Goal: Use online tool/utility: Utilize a website feature to perform a specific function

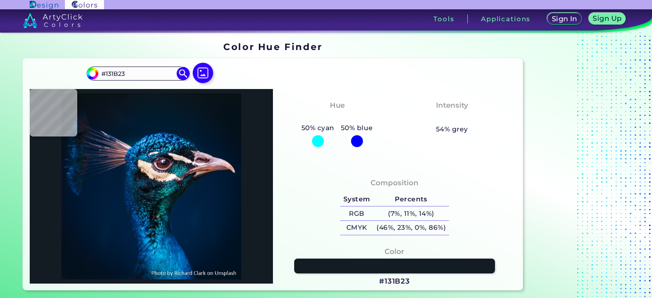
type input "#151723"
type input "#241f2c"
type input "#241F2C"
type input "#1f202c"
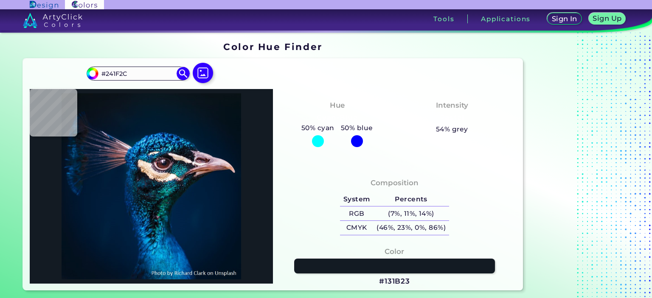
type input "#1F202C"
type input "#05152c"
type input "#05152C"
type input "#04162c"
type input "#04162C"
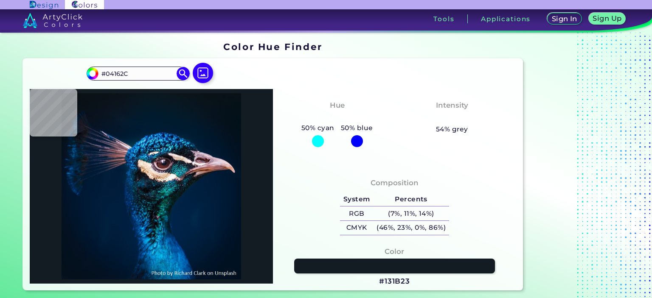
type input "#061830"
type input "#0a1930"
type input "#0A1930"
type input "#0f1b26"
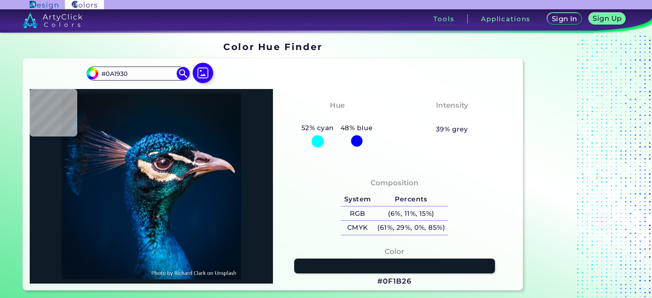
type input "#0F1B26"
type input "#001d3a"
type input "#001D3A"
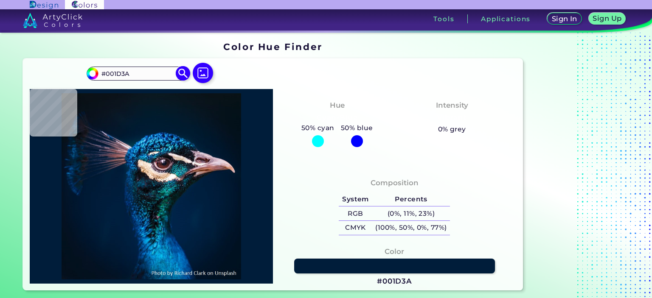
type input "#0a1215"
type input "#0A1215"
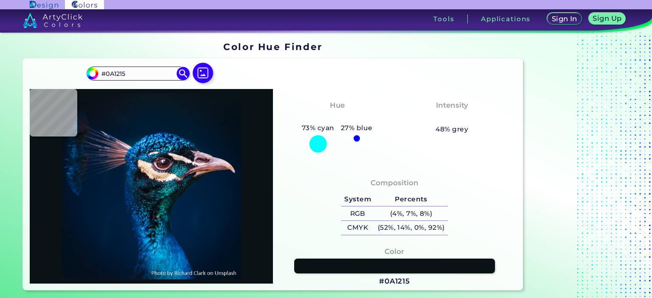
type input "#000000"
type input "#081116"
type input "#081319"
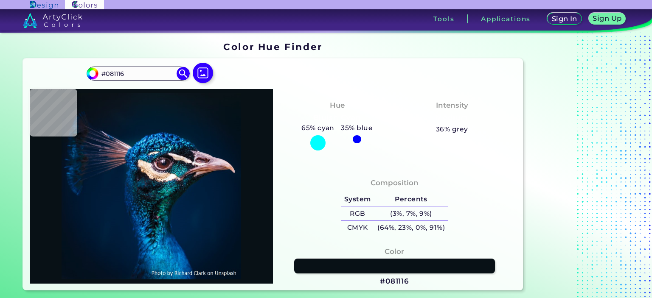
type input "#081319"
type input "#061218"
type input "#04111a"
type input "#04111A"
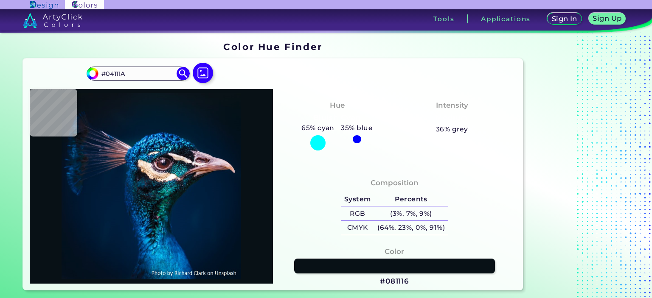
type input "#03111a"
type input "#03111A"
type input "#03111c"
type input "#03111C"
type input "#04121f"
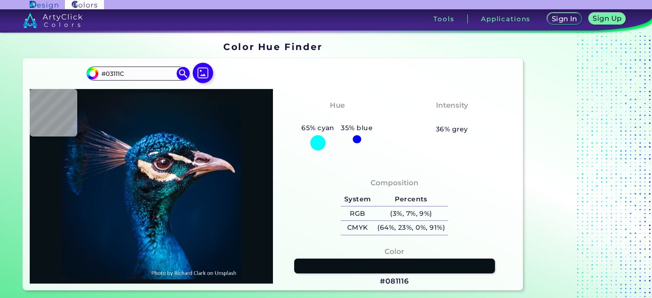
type input "#04121F"
type input "#031323"
type input "#021428"
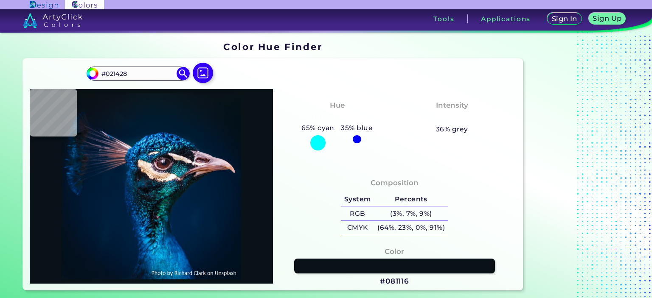
type input "#01172e"
type input "#01172E"
type input "#8c5852"
type input "#8C5852"
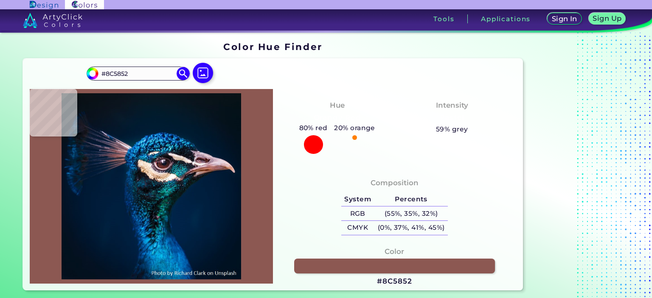
type input "#001a33"
type input "#001A33"
type input "#011b36"
type input "#011B36"
type input "#001b36"
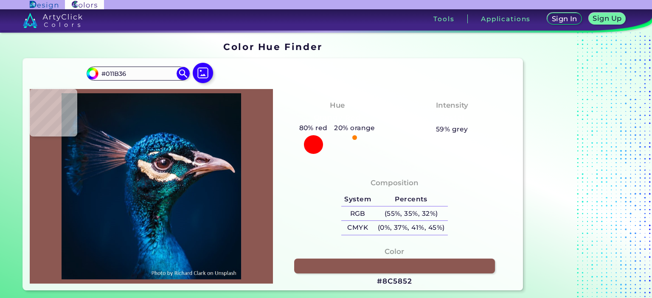
type input "#001B36"
type input "#001b38"
type input "#001B38"
type input "#001a35"
type input "#001A35"
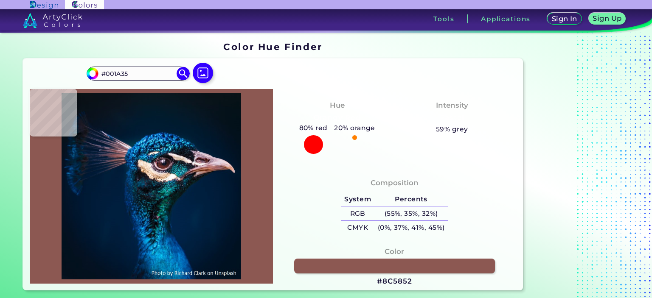
type input "#001830"
type input "#00172f"
type input "#00172F"
type input "#00162e"
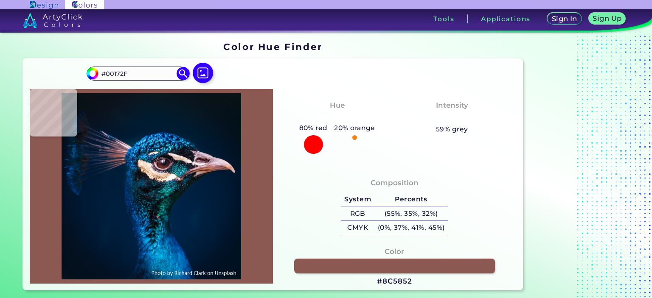
type input "#00162E"
type input "#00142c"
type input "#00142C"
type input "#001429"
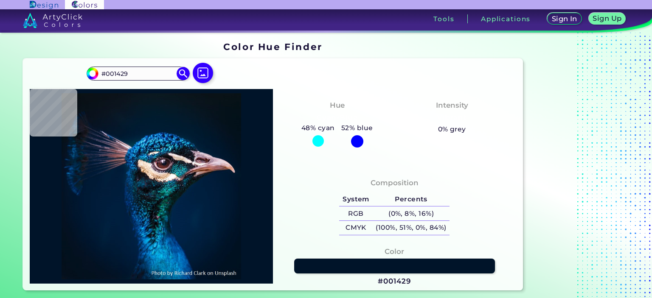
type input "#001226"
type input "#001123"
type input "#000000"
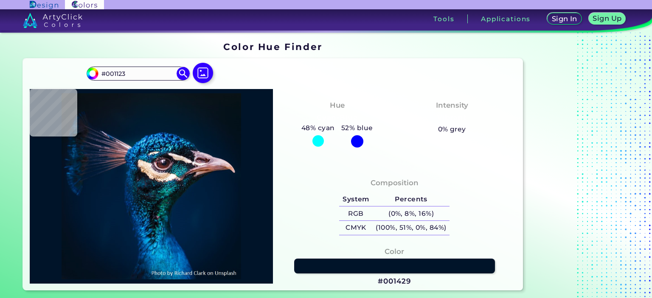
type input "#000000"
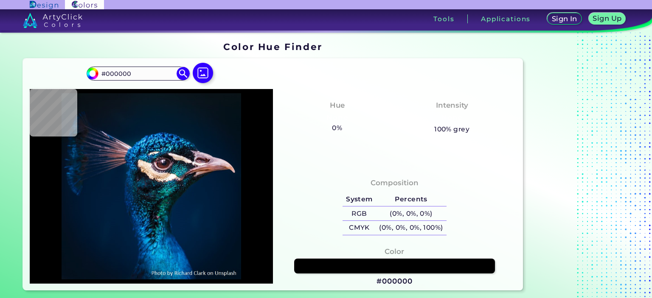
type input "#011224"
type input "#001327"
type input "#01152e"
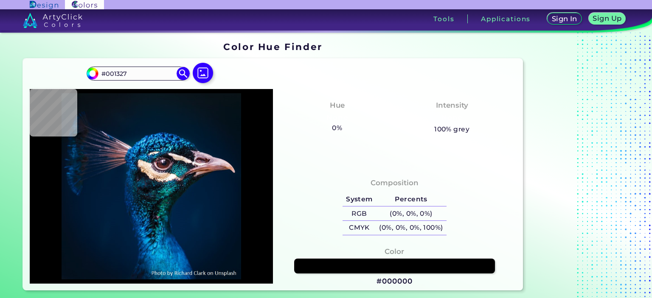
type input "#01152E"
type input "#001832"
type input "#001a35"
type input "#001A35"
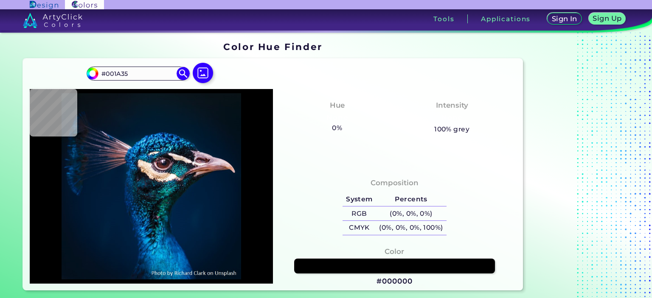
type input "#001b36"
type input "#001B36"
type input "#001d3a"
type input "#001D3A"
type input "#001e3a"
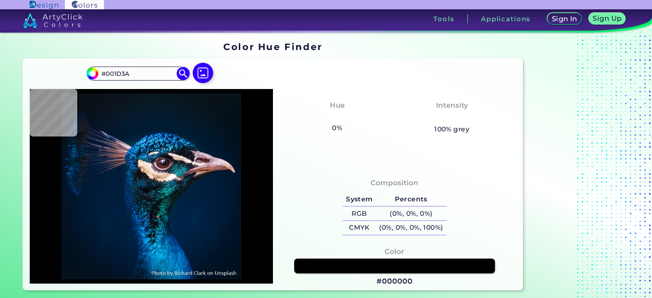
type input "#001E3A"
type input "#001d3b"
type input "#001D3B"
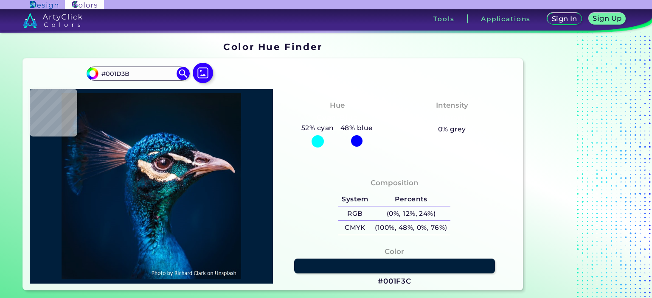
type input "#001f3c"
type input "#001F3C"
type input "#001f3e"
type input "#001F3E"
type input "#01203f"
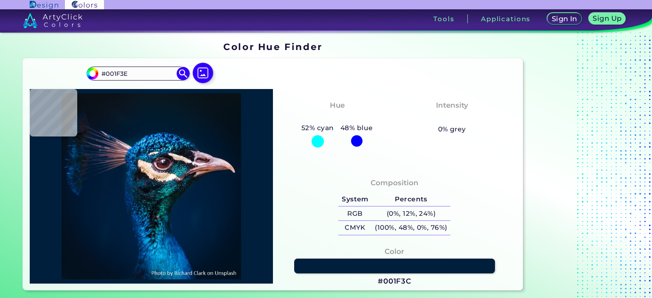
type input "#01203F"
type input "#002142"
type input "#002343"
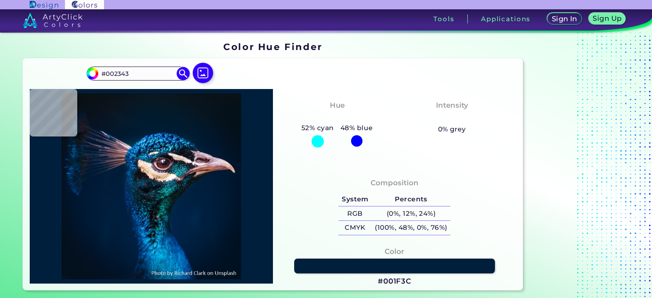
type input "#002748"
type input "#002949"
type input "#002849"
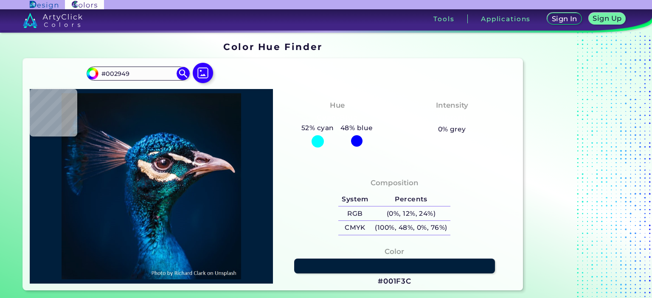
type input "#002849"
type input "#002748"
type input "#002547"
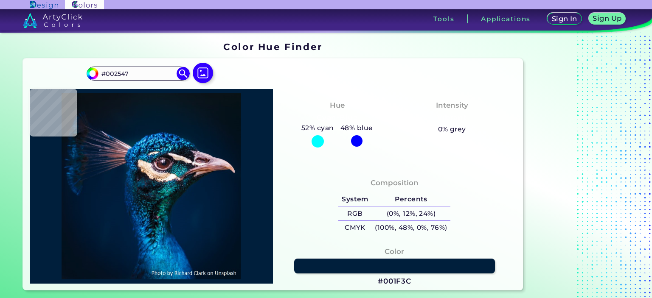
type input "#002446"
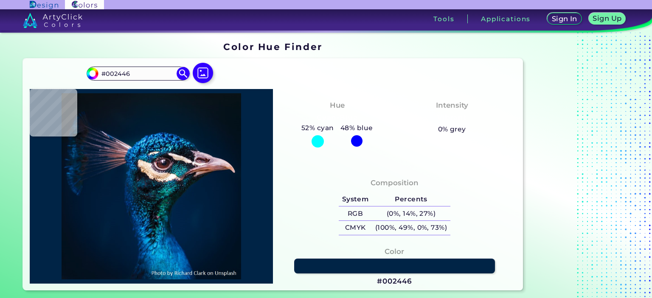
type input "#002245"
type input "#012245"
type input "#002144"
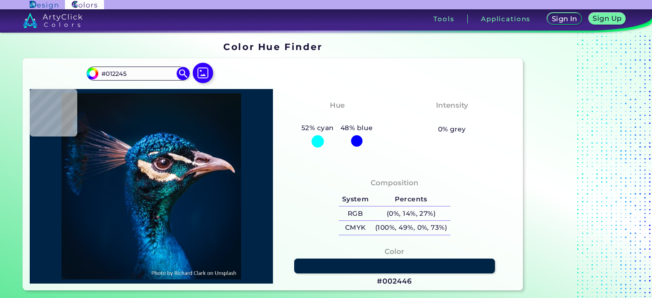
type input "#002144"
type input "#012245"
type input "#002144"
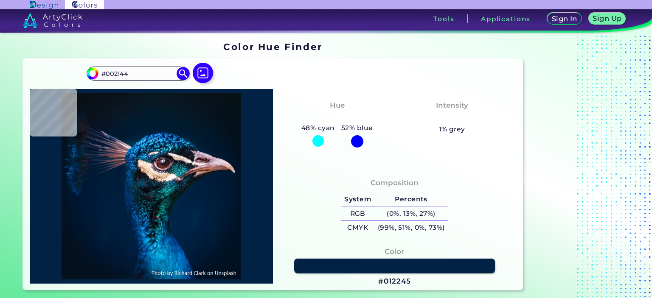
type input "#002041"
type input "#00203e"
type input "#00203E"
type input "#0e0a0c"
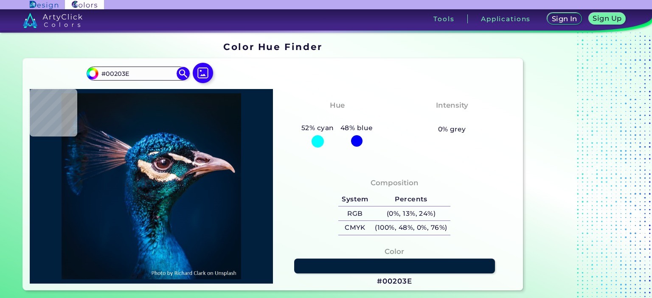
type input "#0E0A0C"
type input "#dbbeba"
type input "#DBBEBA"
type input "#001c33"
type input "#001C33"
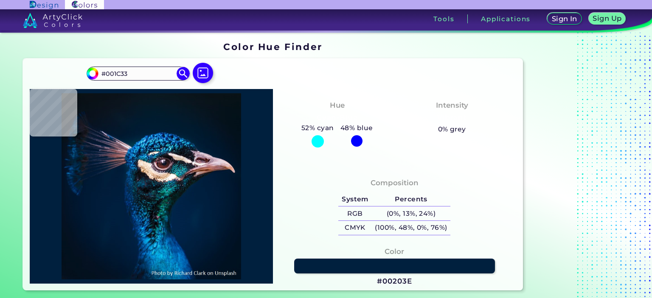
type input "#041525"
type input "#07121c"
type input "#07121C"
type input "#091217"
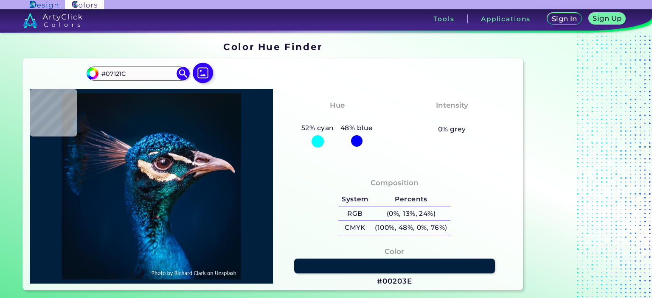
type input "#091217"
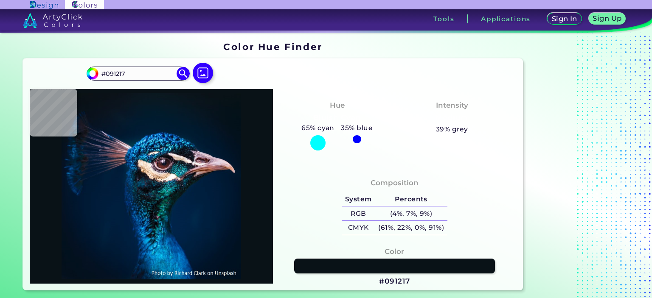
type input "#000000"
type input "#071218"
click at [202, 73] on img at bounding box center [203, 73] width 25 height 25
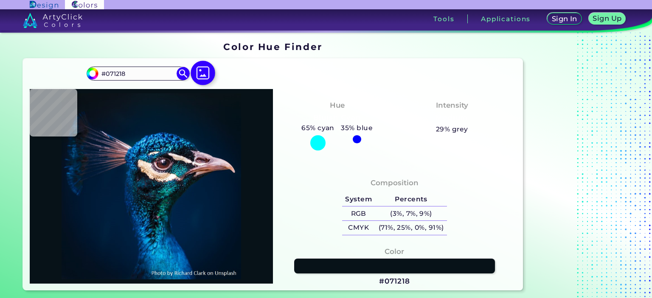
click at [0, 0] on input "file" at bounding box center [0, 0] width 0 height 0
type input "#000000"
type input "#091217"
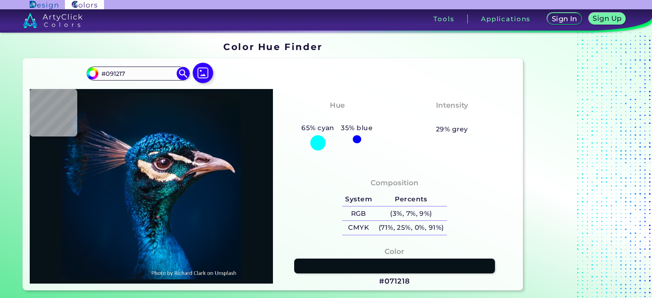
type input "#0a1117"
type input "#0A1117"
type input "#081217"
type input "#0b1218"
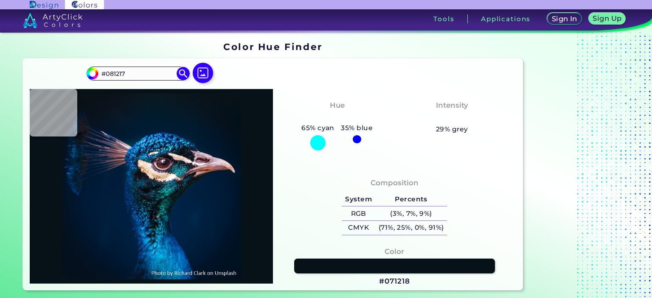
type input "#0B1218"
type input "#0a1117"
type input "#0A1117"
click at [96, 73] on input "#0a1117" at bounding box center [91, 72] width 11 height 11
type input "#090d15"
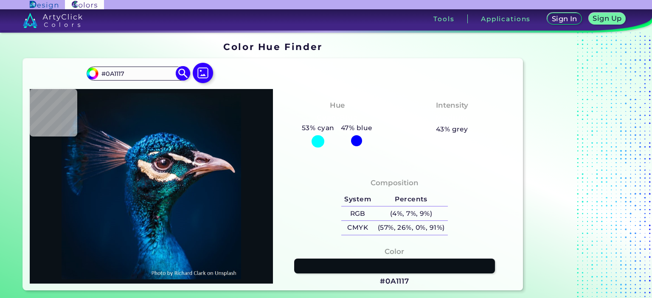
type input "#090D15"
type input "#090c15"
type input "#090C15"
type input "#090a15"
type input "#090A15"
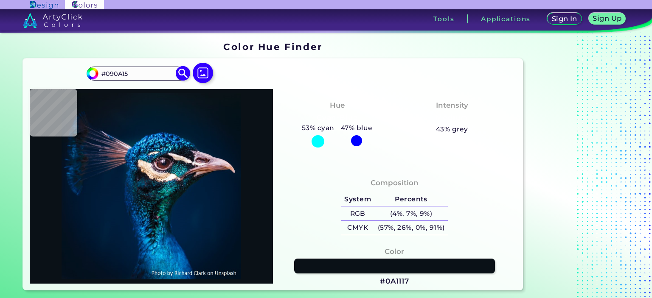
type input "#0d0915"
type input "#0D0915"
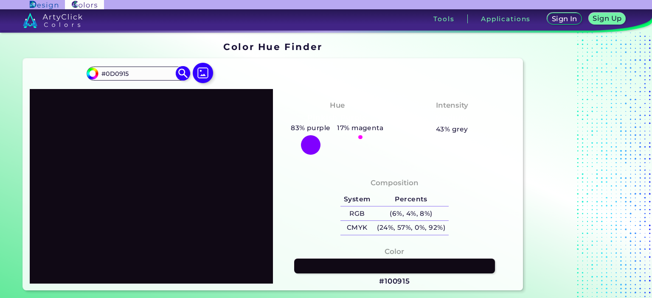
type input "#110915"
type input "#120915"
type input "#130915"
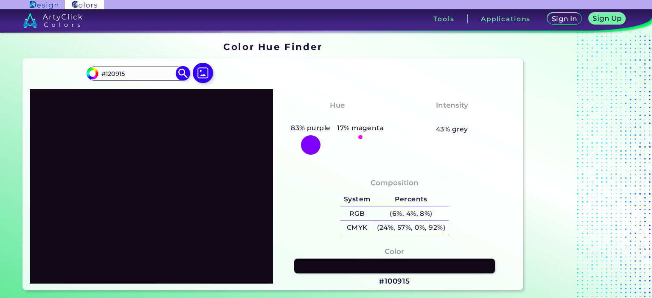
type input "#130915"
type input "#140915"
type input "#6a4370"
type input "#6A4370"
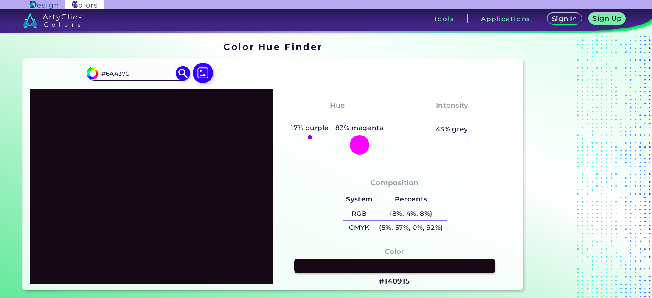
type input "#6e4474"
type input "#6E4474"
type input "#704276"
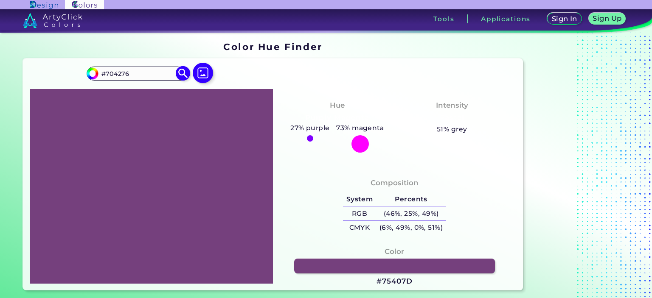
type input "#75407d"
type input "#75407D"
type input "#8c3498"
type input "#8C3498"
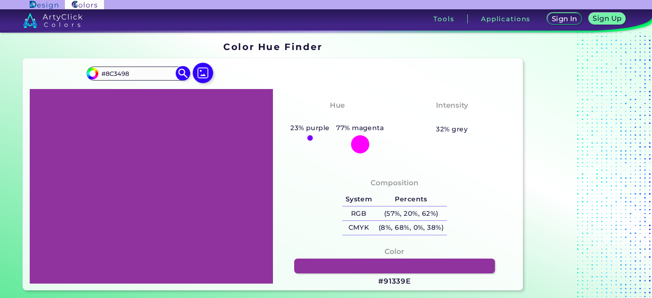
type input "#91409c"
type input "#91409C"
type input "#522858"
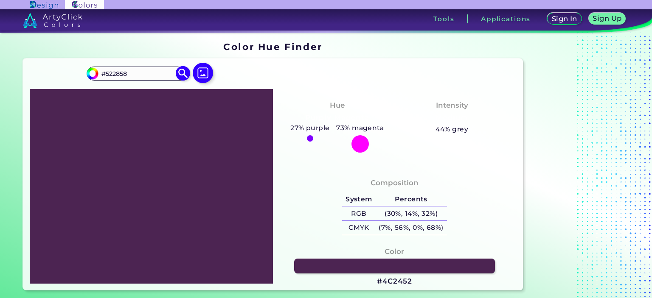
type input "#361d3a"
type input "#361D3A"
type input "#351e38"
type input "#351E38"
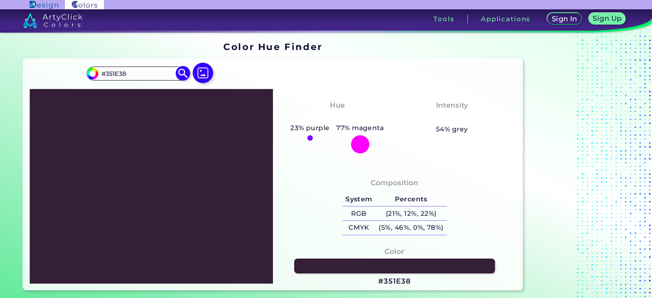
type input "#351f37"
type input "#351F37"
type input "#351e38"
type input "#351E38"
type input "#361e39"
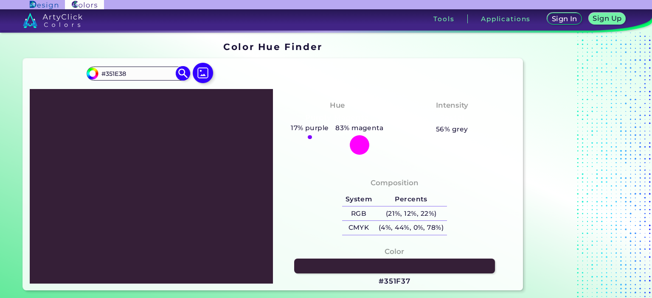
type input "#361E39"
type input "#361d3a"
type input "#361D3A"
type input "#331b36"
type input "#331B36"
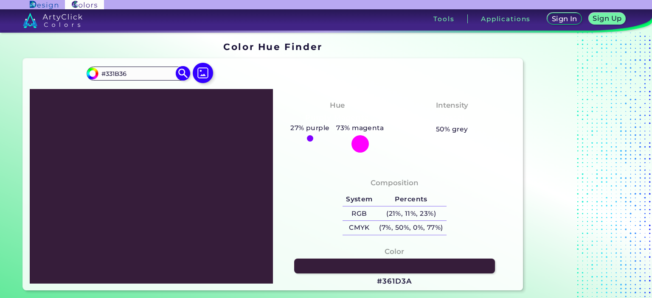
type input "#301a32"
type input "#301A32"
type input "#2f1a32"
type input "#2F1A32"
click at [205, 149] on div at bounding box center [151, 186] width 243 height 195
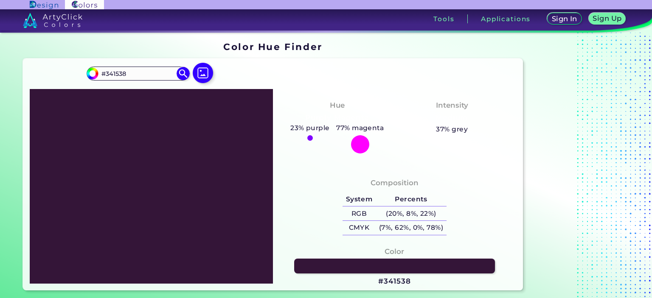
drag, startPoint x: 80, startPoint y: 98, endPoint x: 93, endPoint y: 92, distance: 14.1
click at [80, 98] on div at bounding box center [151, 186] width 243 height 195
click at [94, 73] on input "#341538" at bounding box center [91, 72] width 11 height 11
click at [93, 78] on img at bounding box center [92, 73] width 13 height 13
click at [93, 77] on input "#341538" at bounding box center [91, 72] width 11 height 11
